Goal: Book appointment/travel/reservation

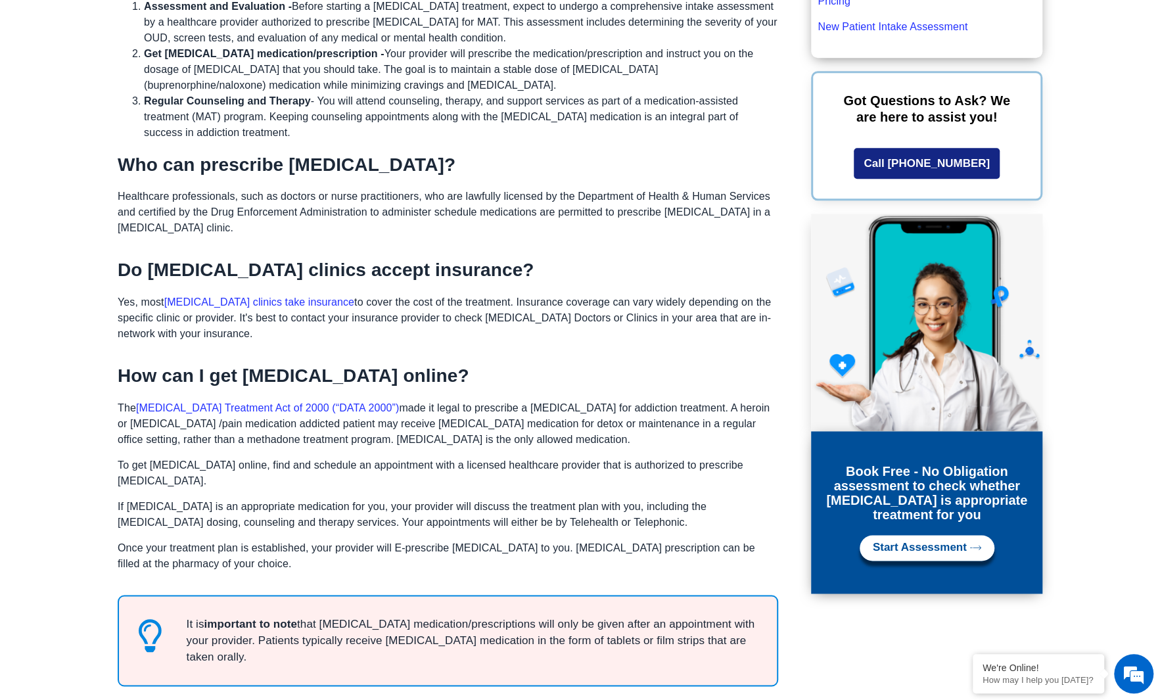
scroll to position [985, 0]
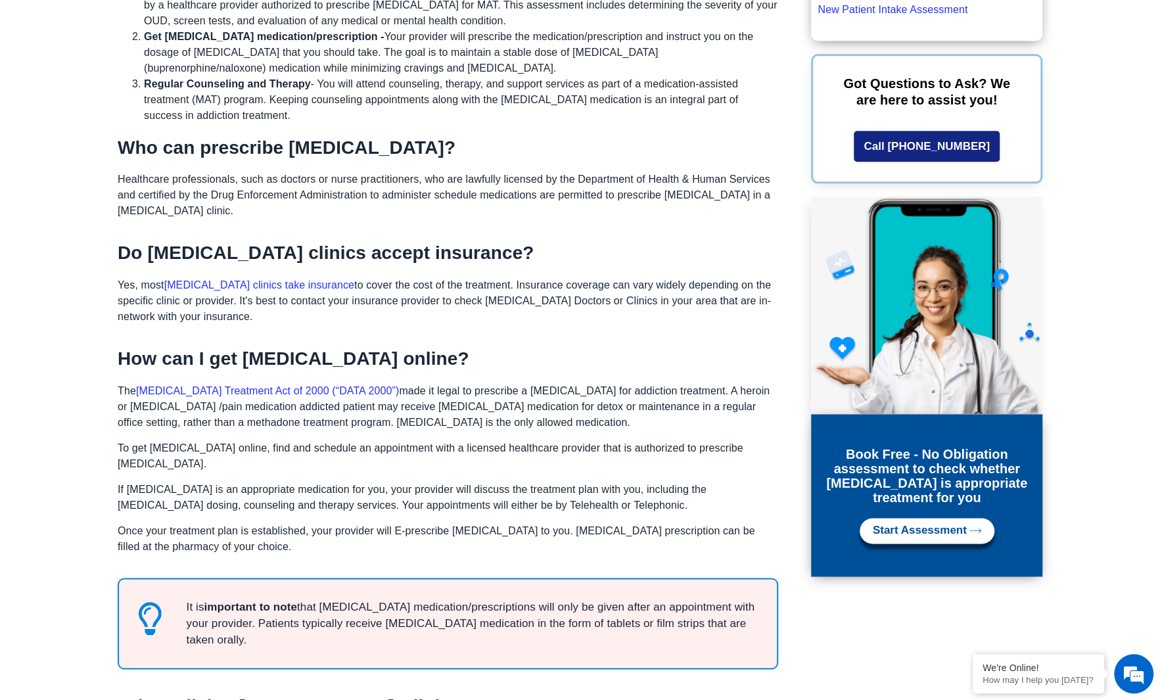
click at [909, 524] on span "Start Assessment" at bounding box center [919, 530] width 94 height 12
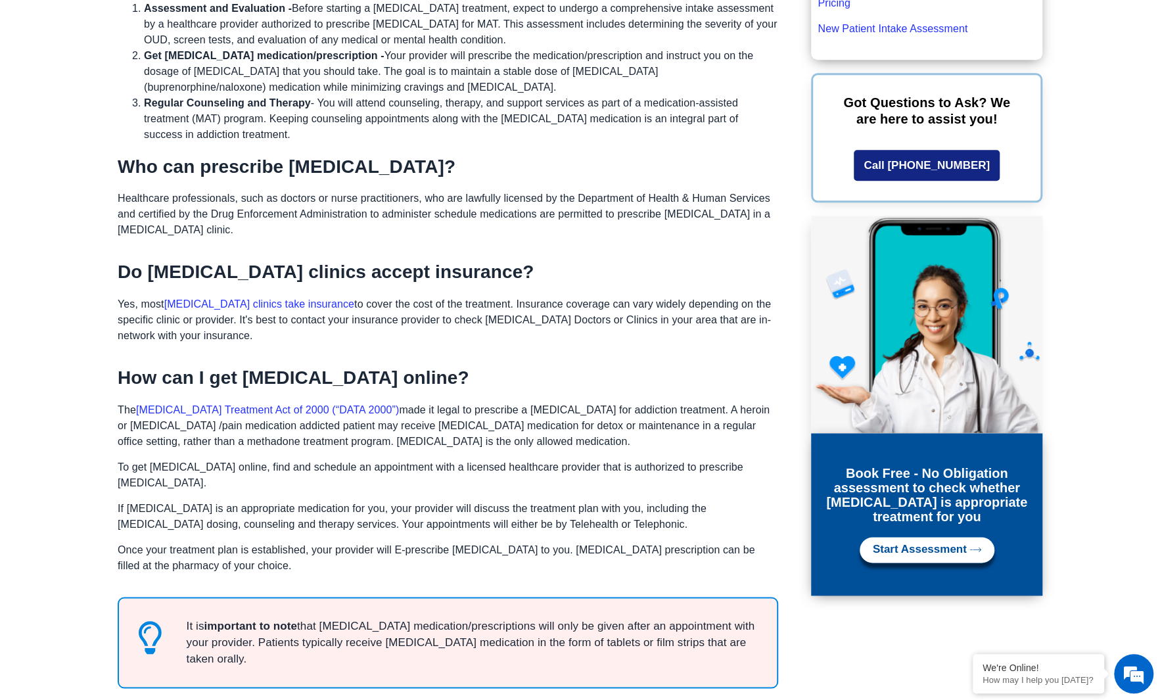
scroll to position [964, 0]
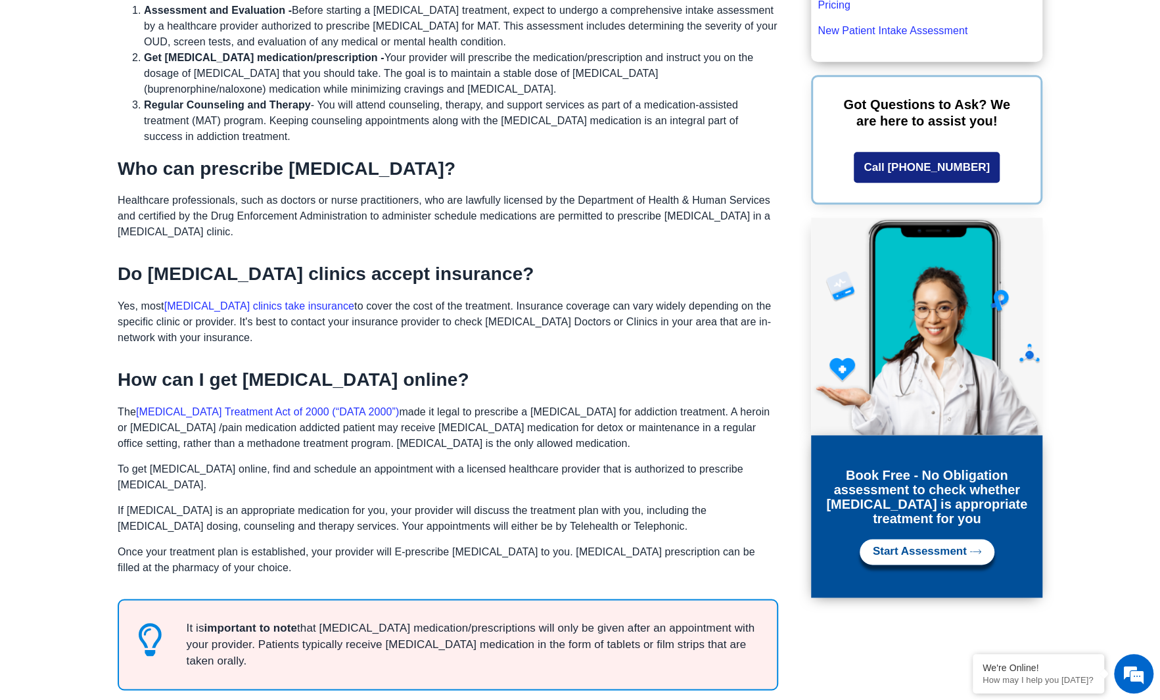
drag, startPoint x: 0, startPoint y: 0, endPoint x: 34, endPoint y: 179, distance: 181.8
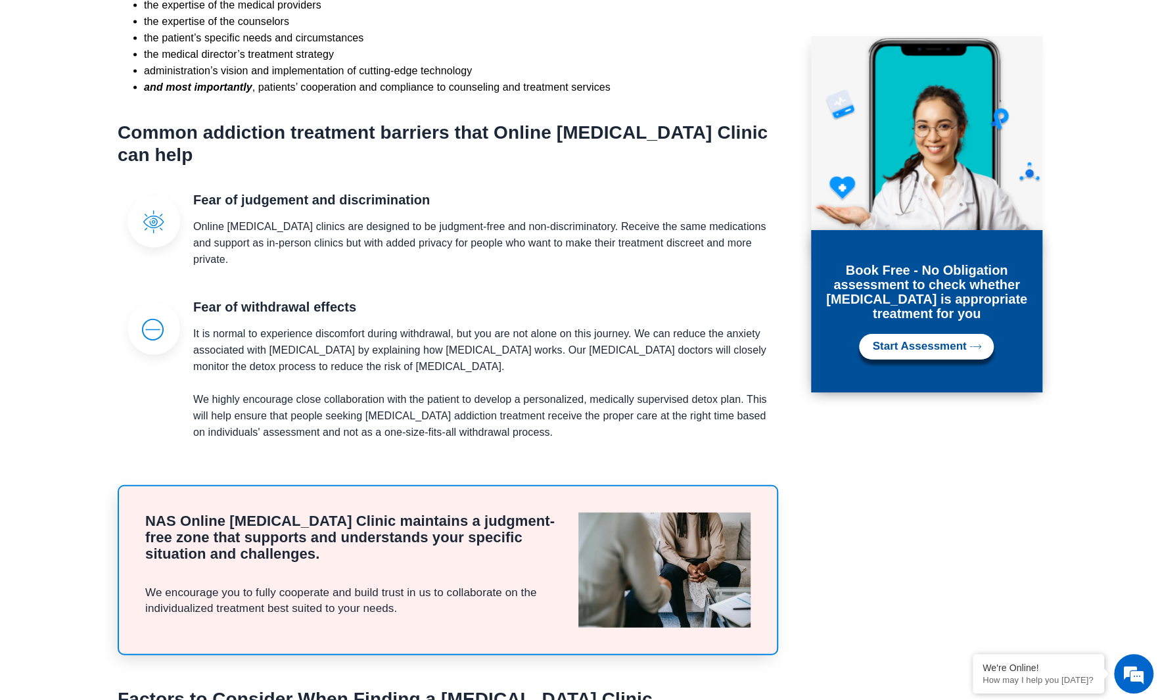
scroll to position [1819, 0]
